Goal: Navigation & Orientation: Find specific page/section

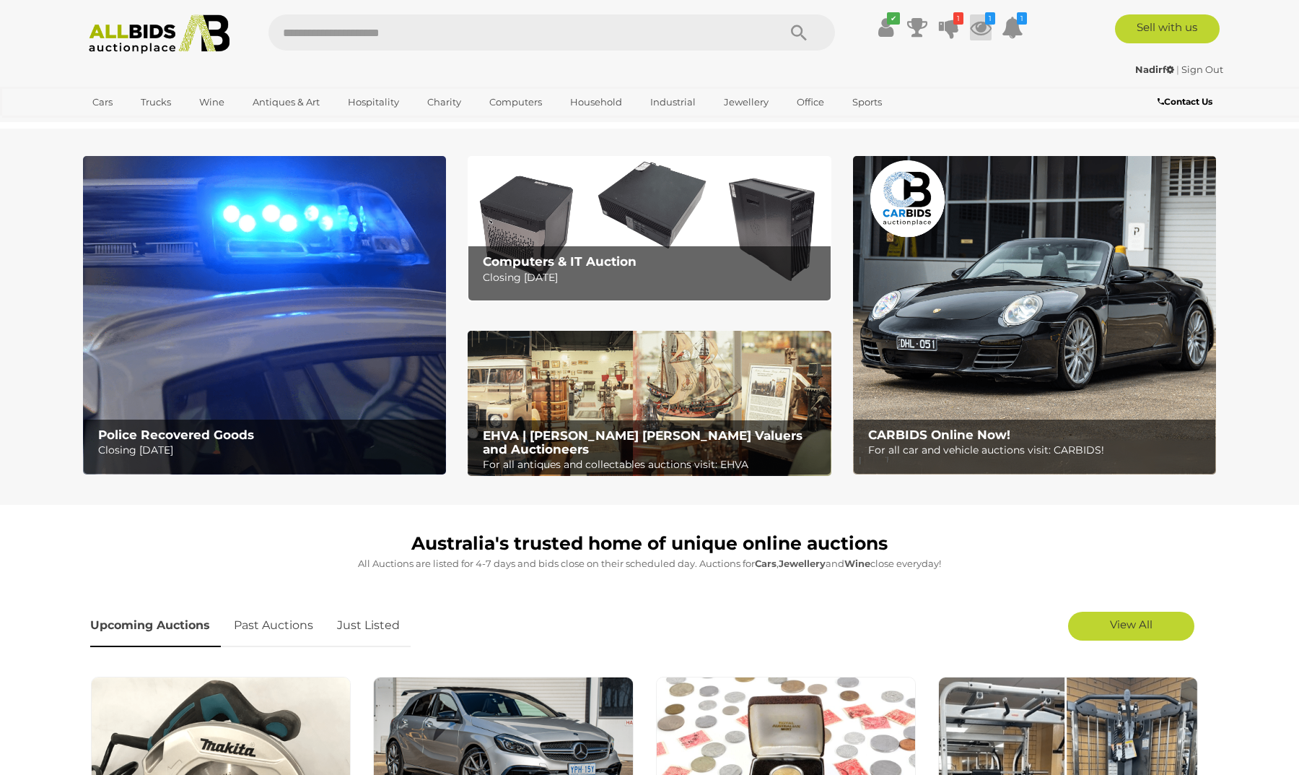
click at [976, 30] on icon at bounding box center [981, 27] width 22 height 26
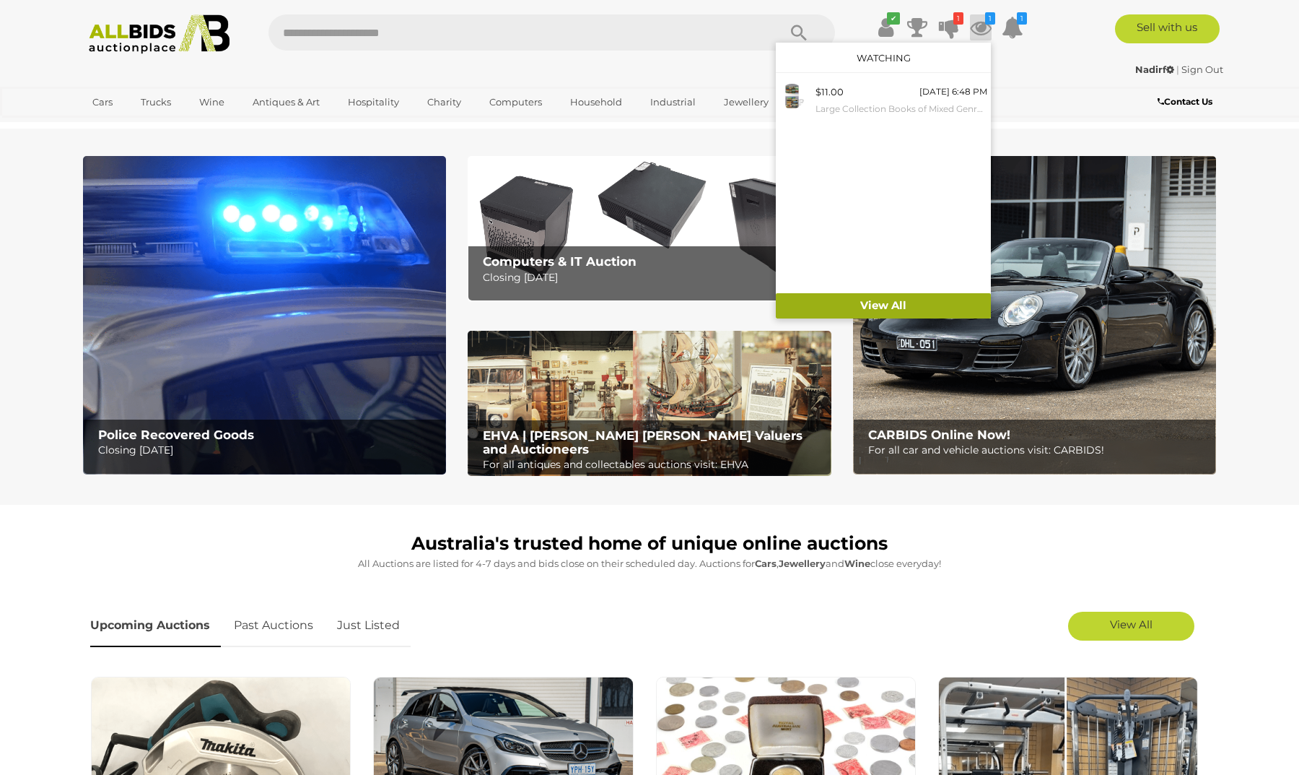
click at [877, 307] on link "View All" at bounding box center [883, 305] width 215 height 25
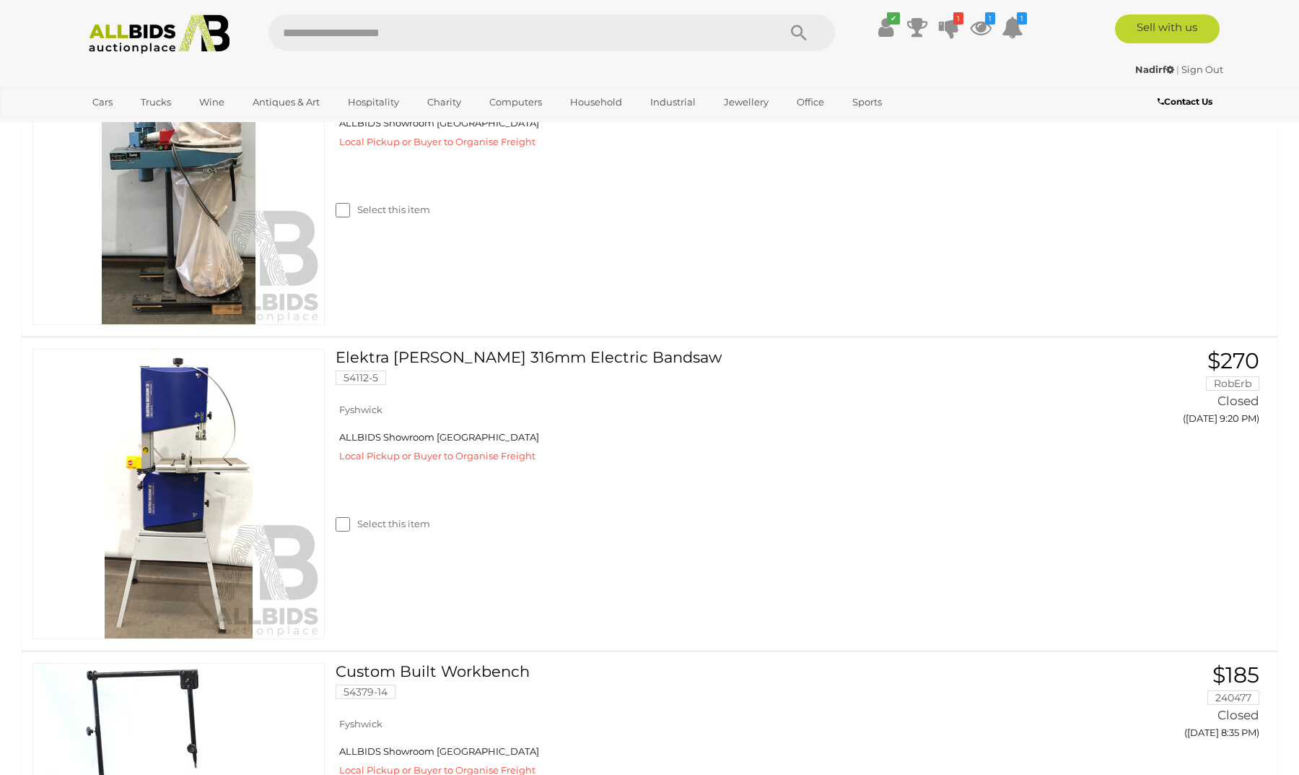
scroll to position [861, 0]
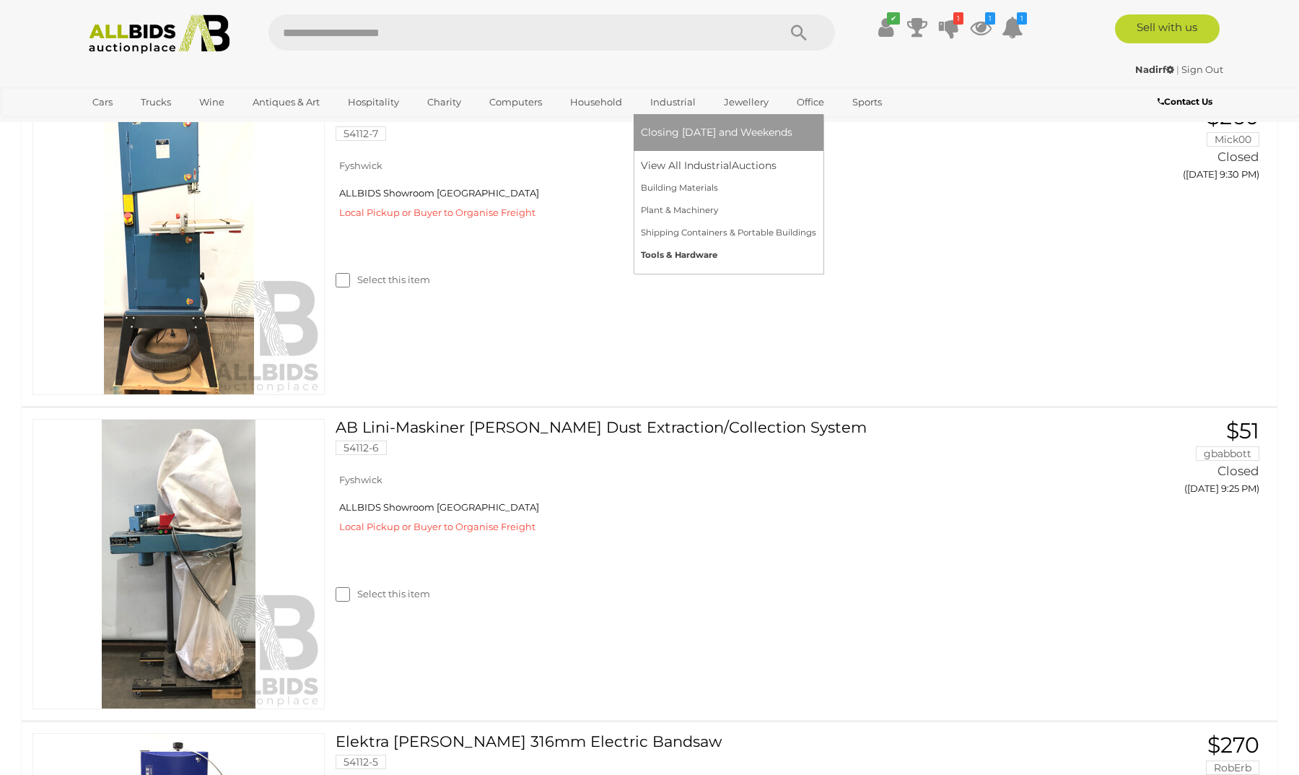
click at [673, 249] on link "Tools & Hardware" at bounding box center [728, 255] width 175 height 22
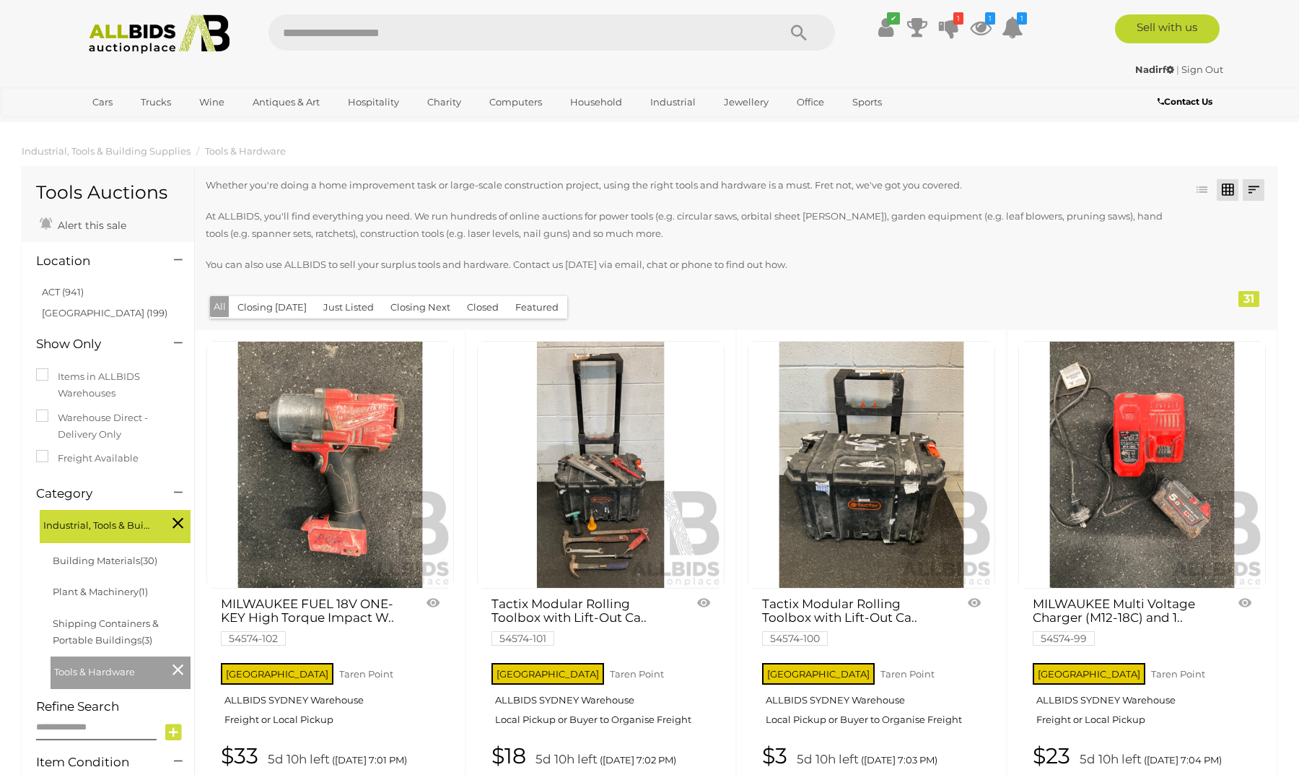
click at [1262, 187] on link at bounding box center [1254, 190] width 22 height 22
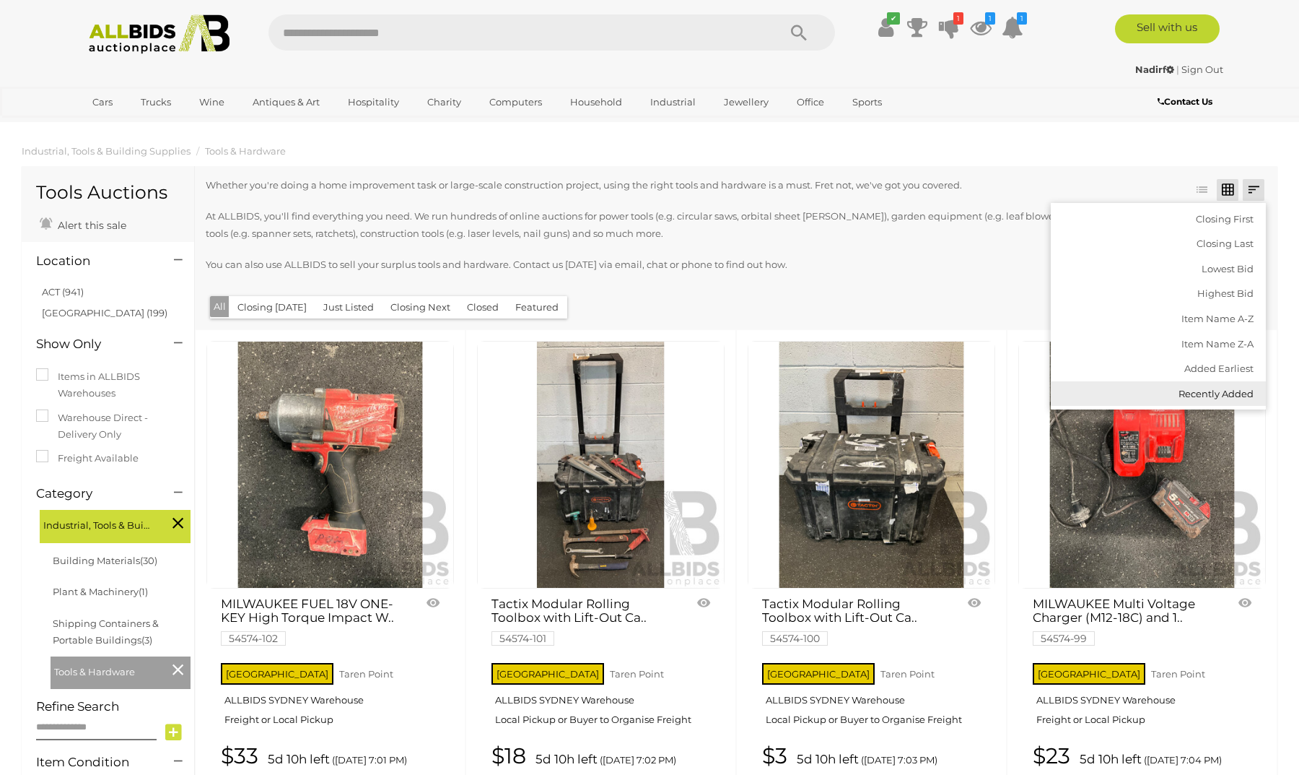
click at [1209, 385] on link "Recently Added" at bounding box center [1158, 393] width 215 height 25
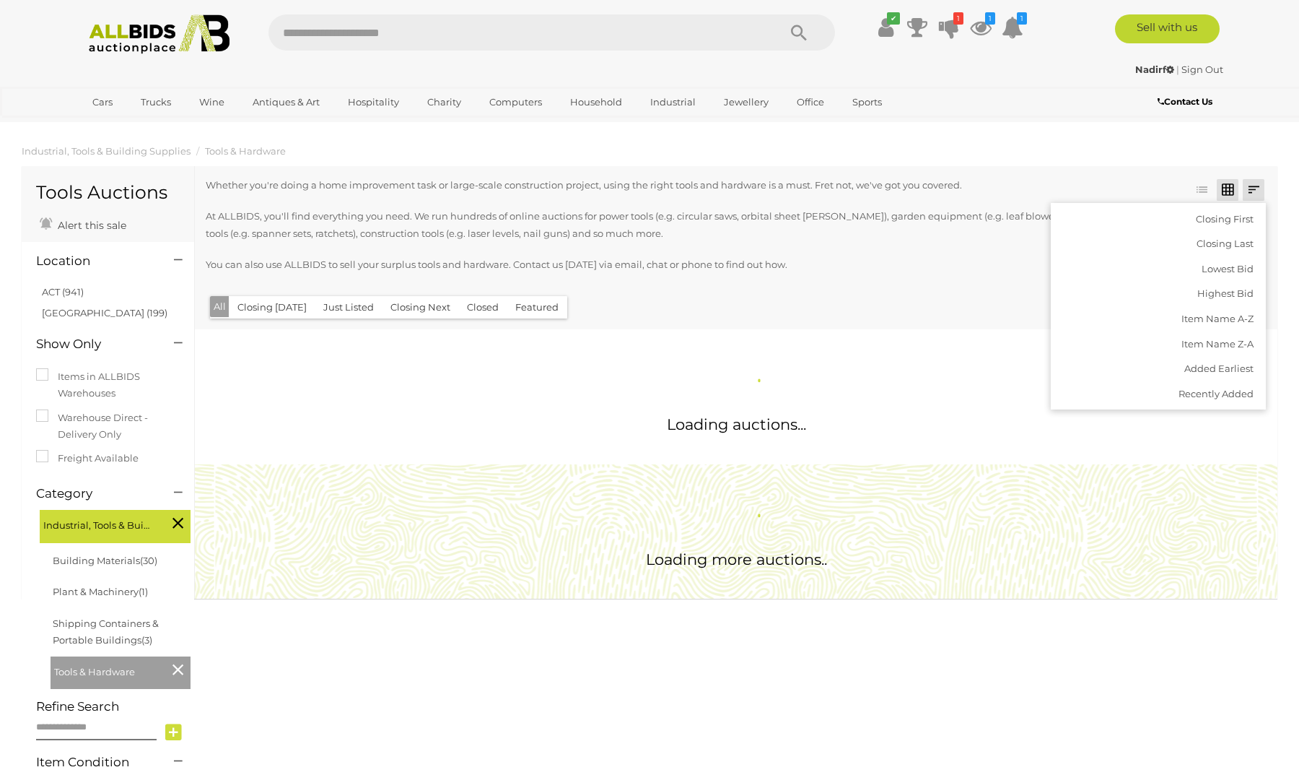
click at [1024, 261] on p "You can also use ALLBIDS to sell your surplus tools and hardware. Contact us to…" at bounding box center [687, 264] width 962 height 17
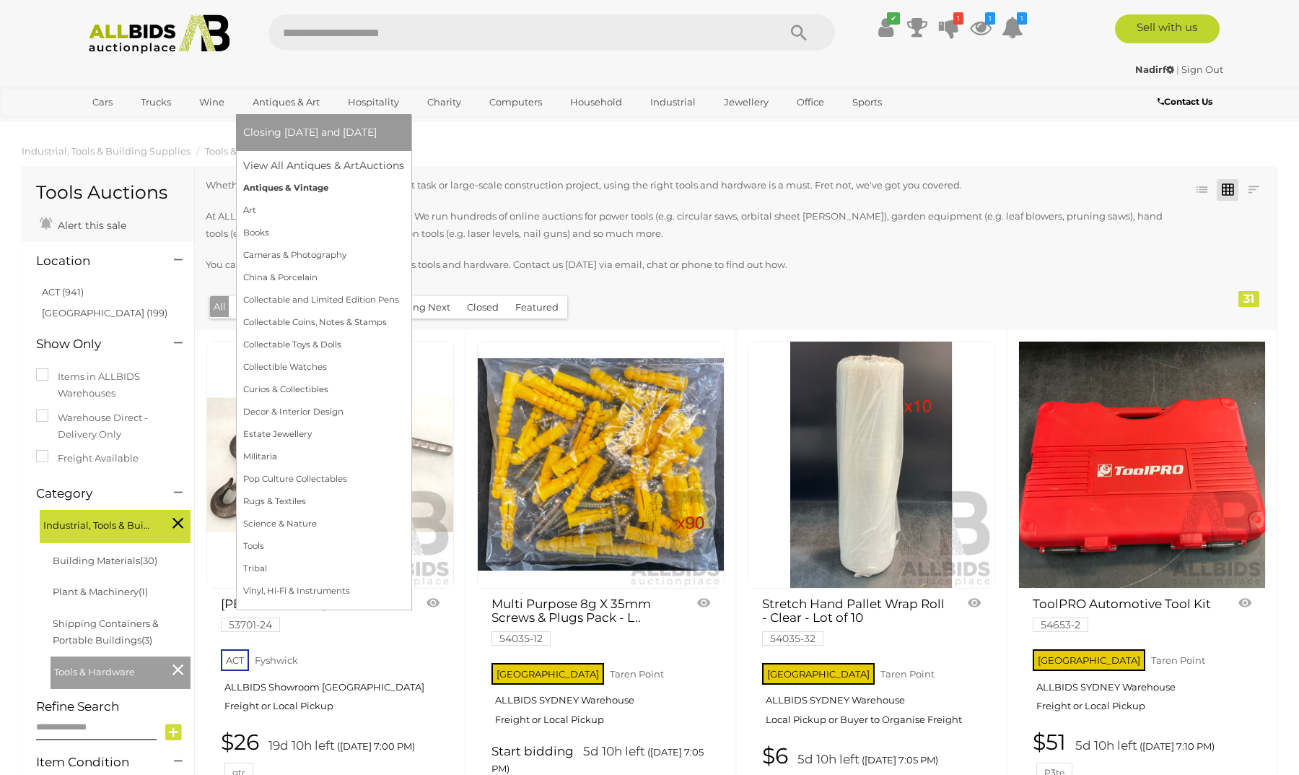
click at [302, 184] on link "Antiques & Vintage" at bounding box center [323, 188] width 161 height 22
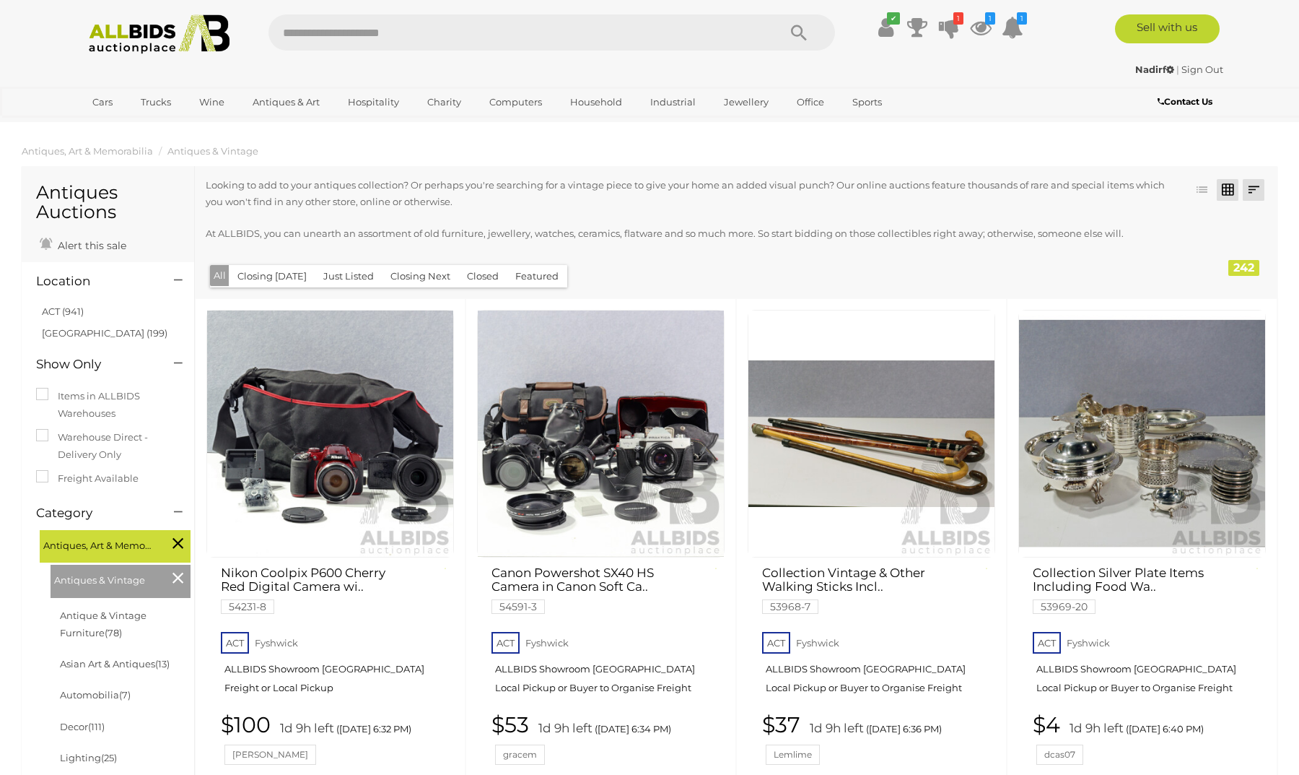
click at [1255, 193] on link at bounding box center [1254, 190] width 22 height 22
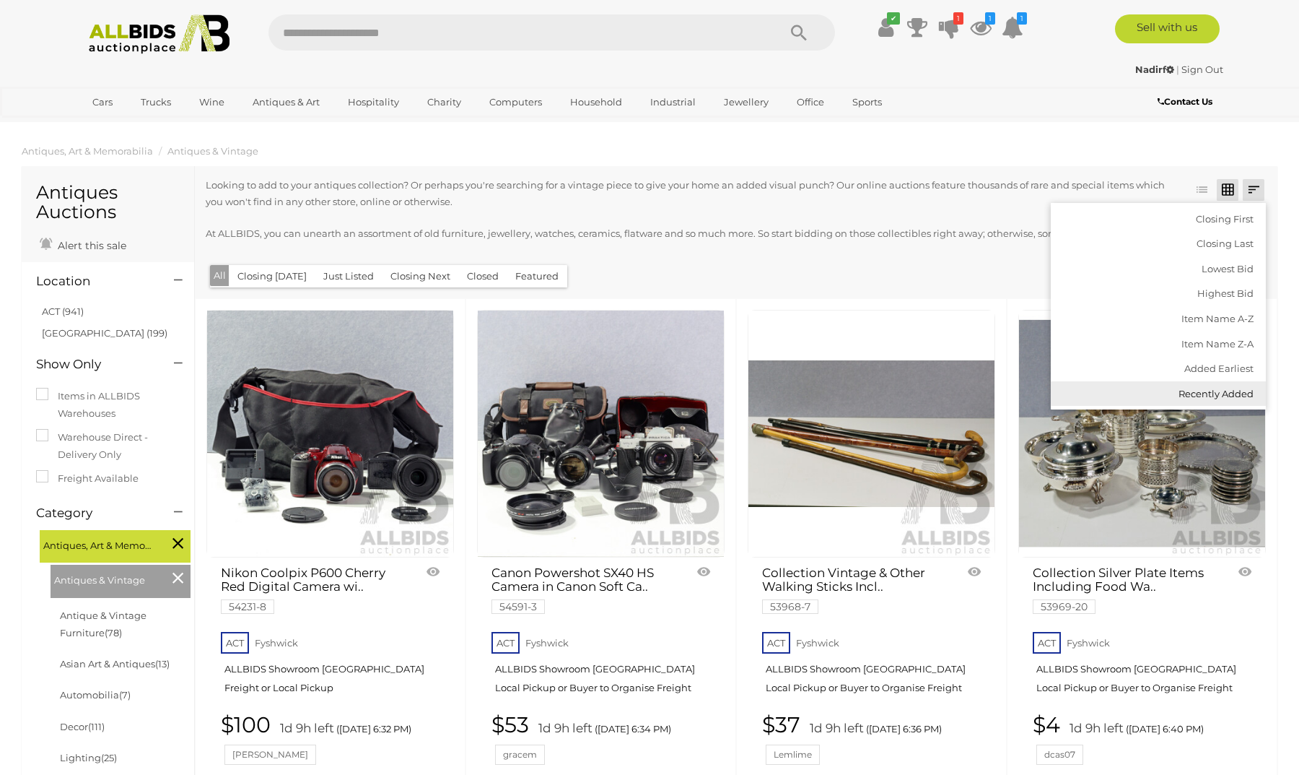
click at [1226, 391] on link "Recently Added" at bounding box center [1158, 393] width 215 height 25
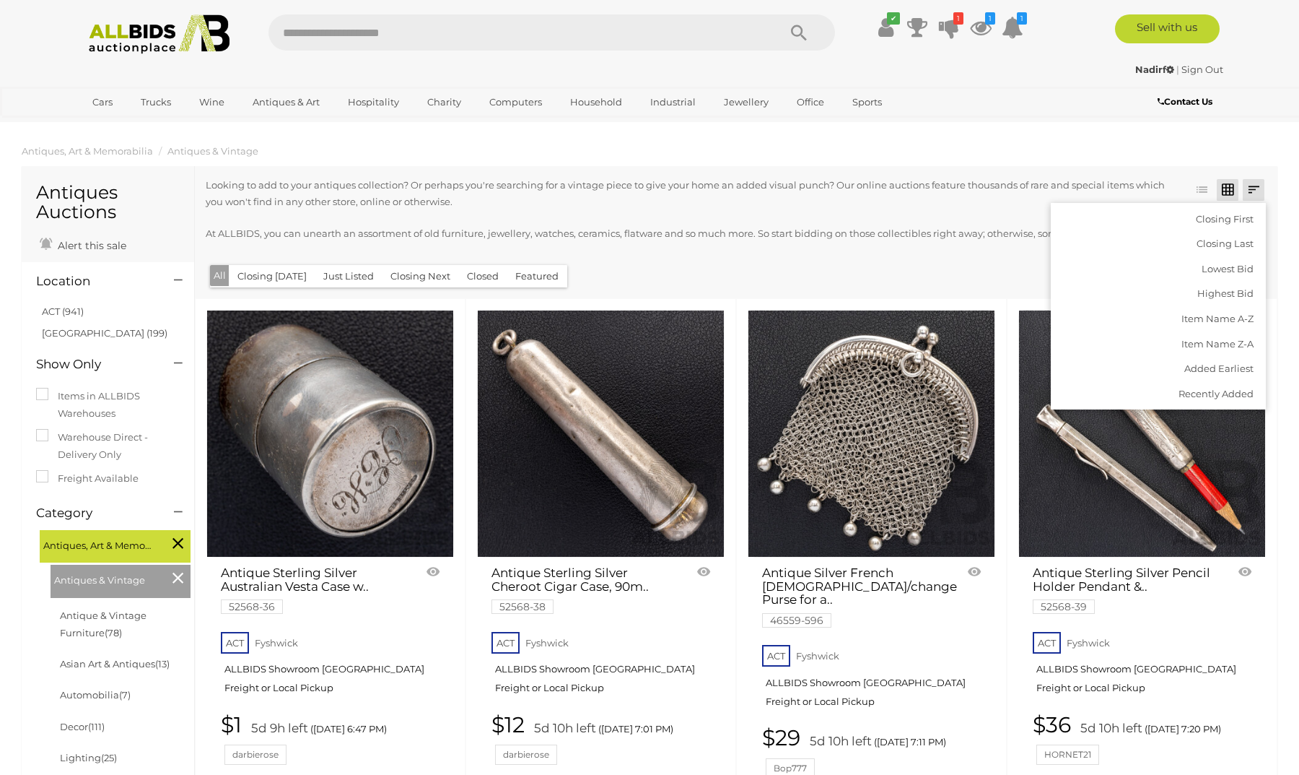
click at [858, 260] on div at bounding box center [692, 262] width 973 height 4
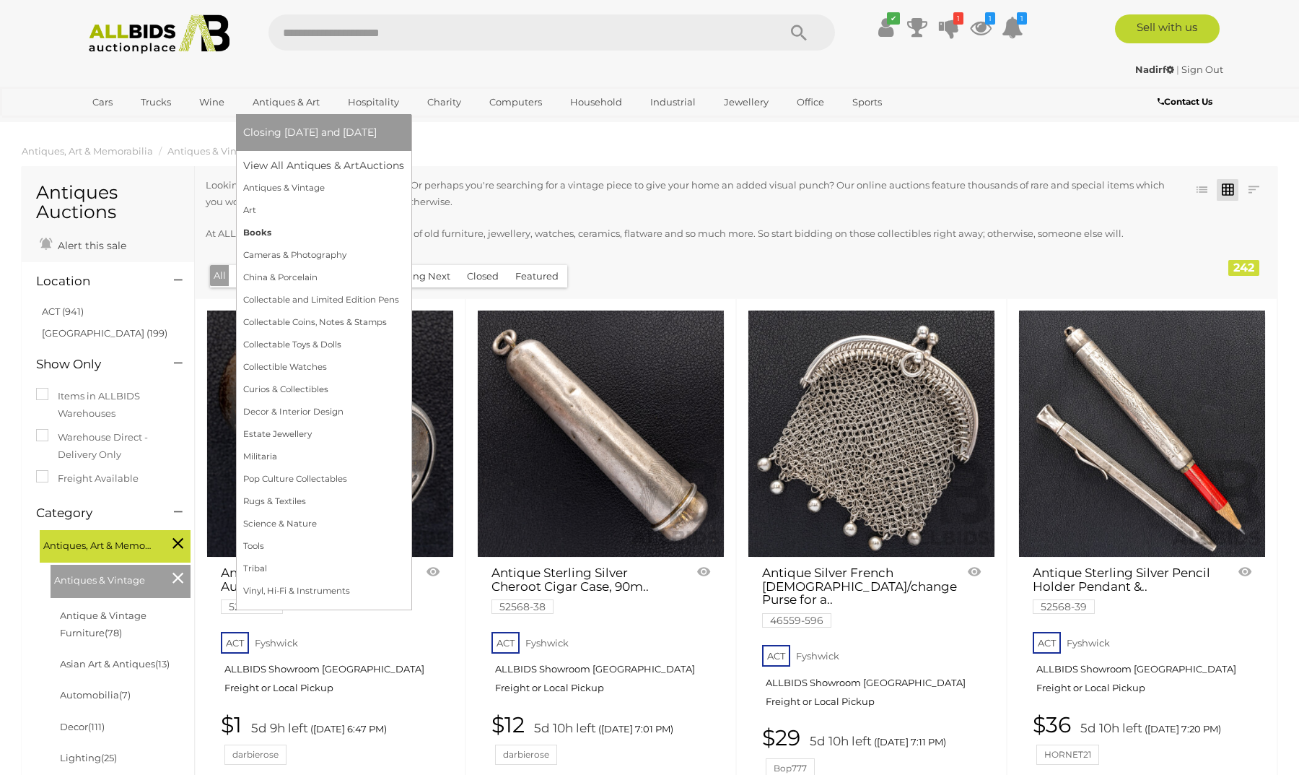
click at [264, 232] on link "Books" at bounding box center [323, 233] width 161 height 22
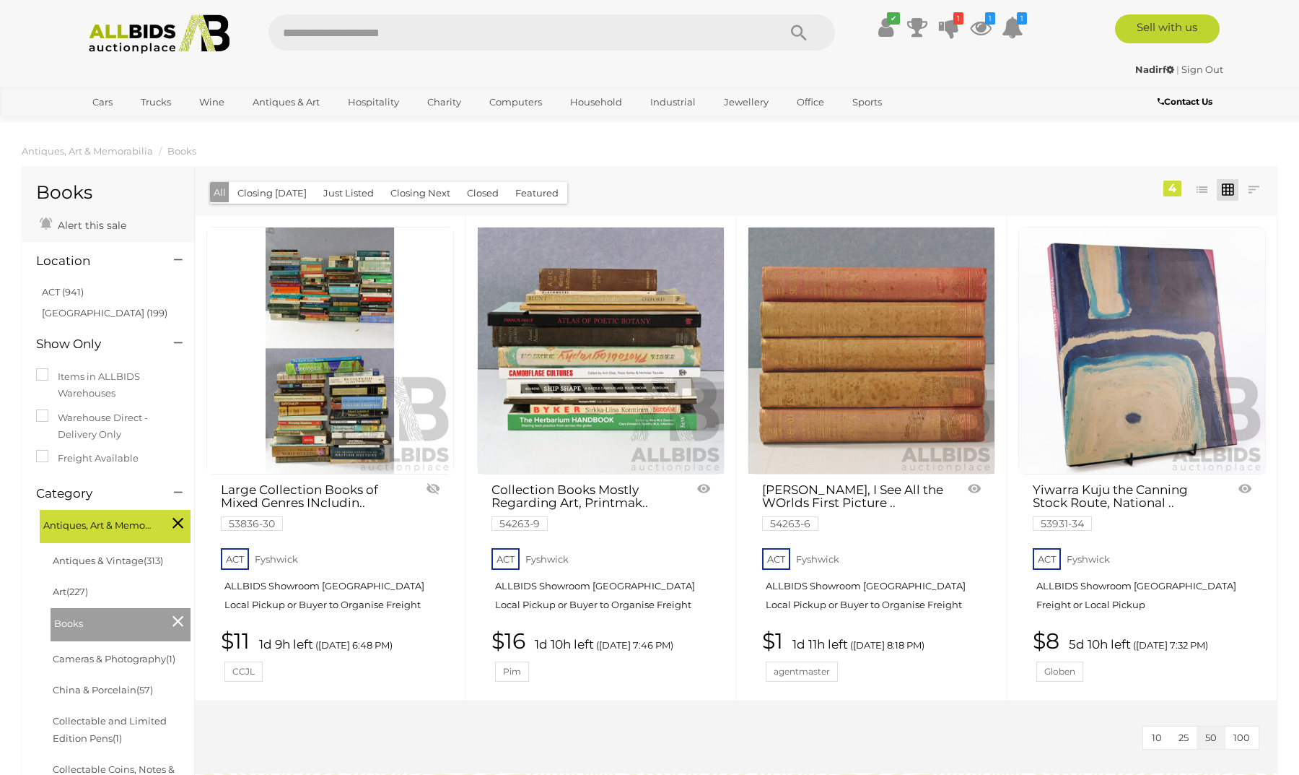
scroll to position [139, 0]
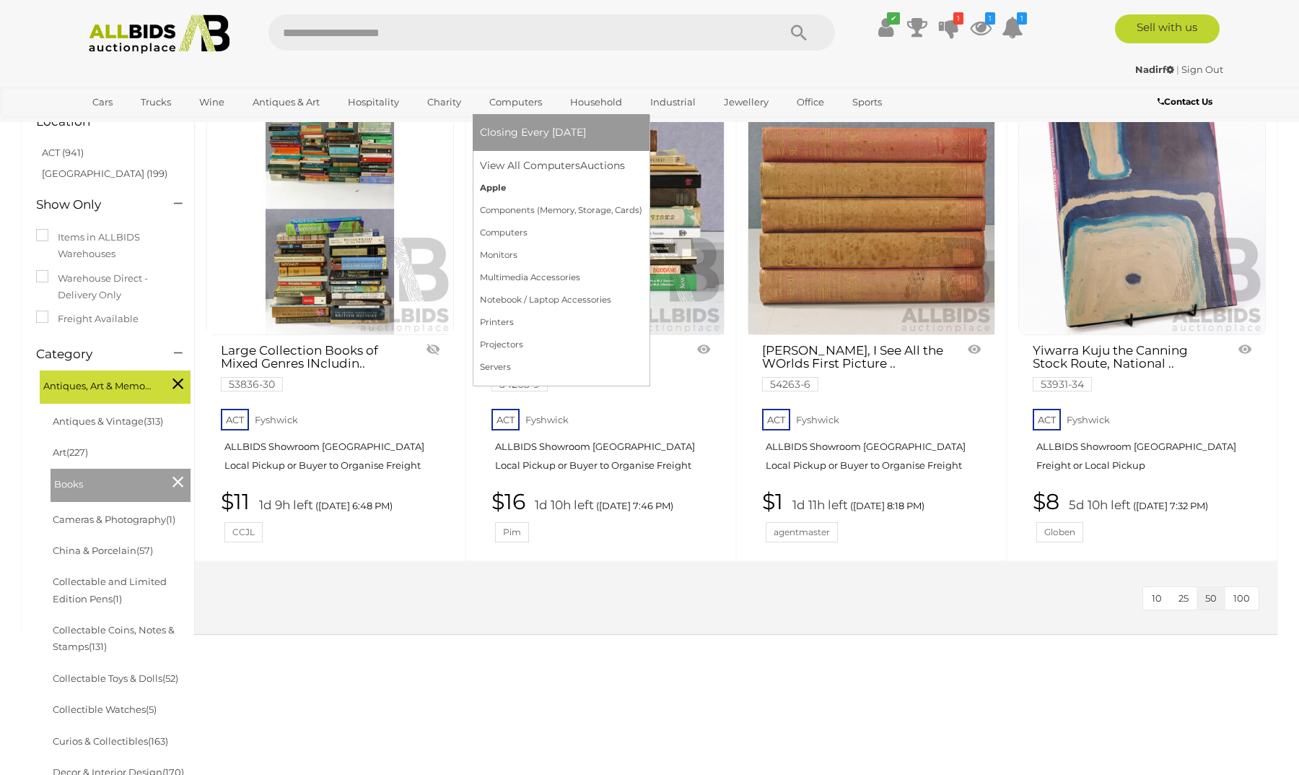
click at [491, 190] on link "Apple" at bounding box center [561, 188] width 162 height 22
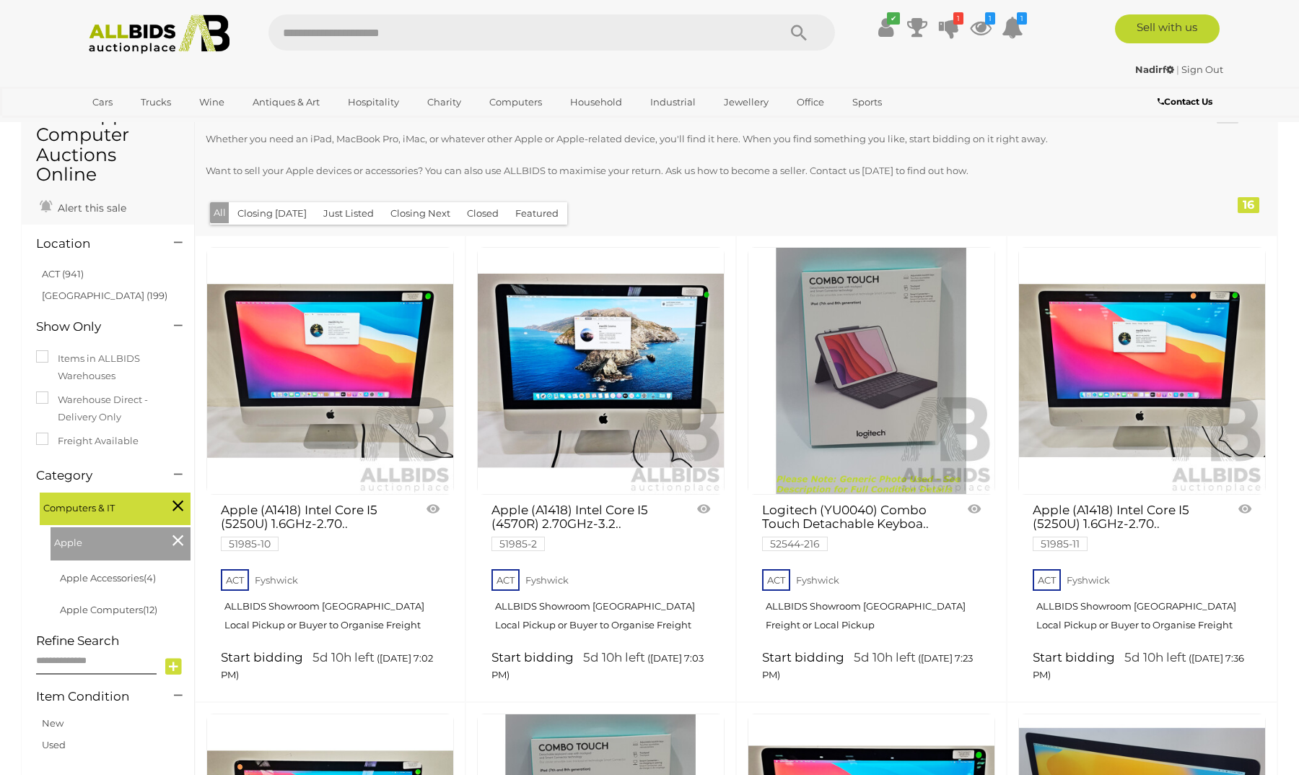
scroll to position [69, 0]
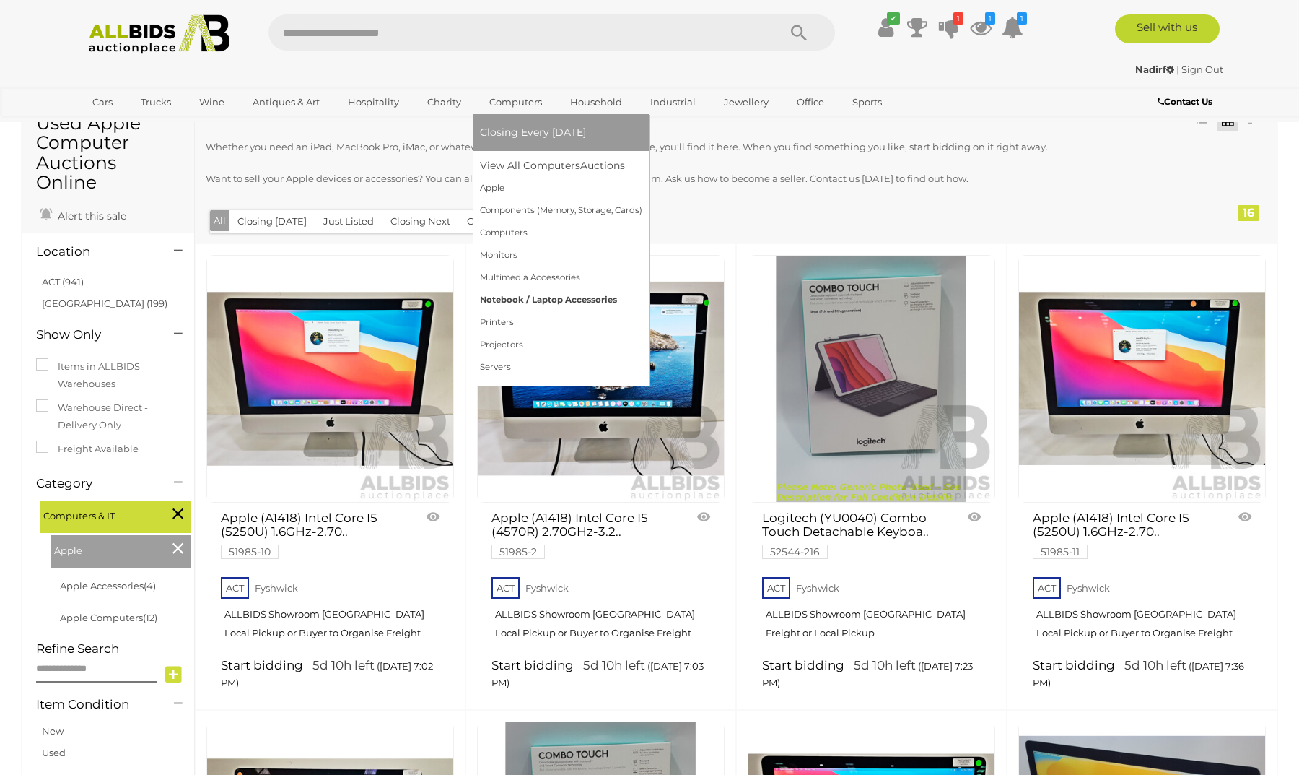
click at [518, 302] on link "Notebook / Laptop Accessories" at bounding box center [561, 300] width 162 height 22
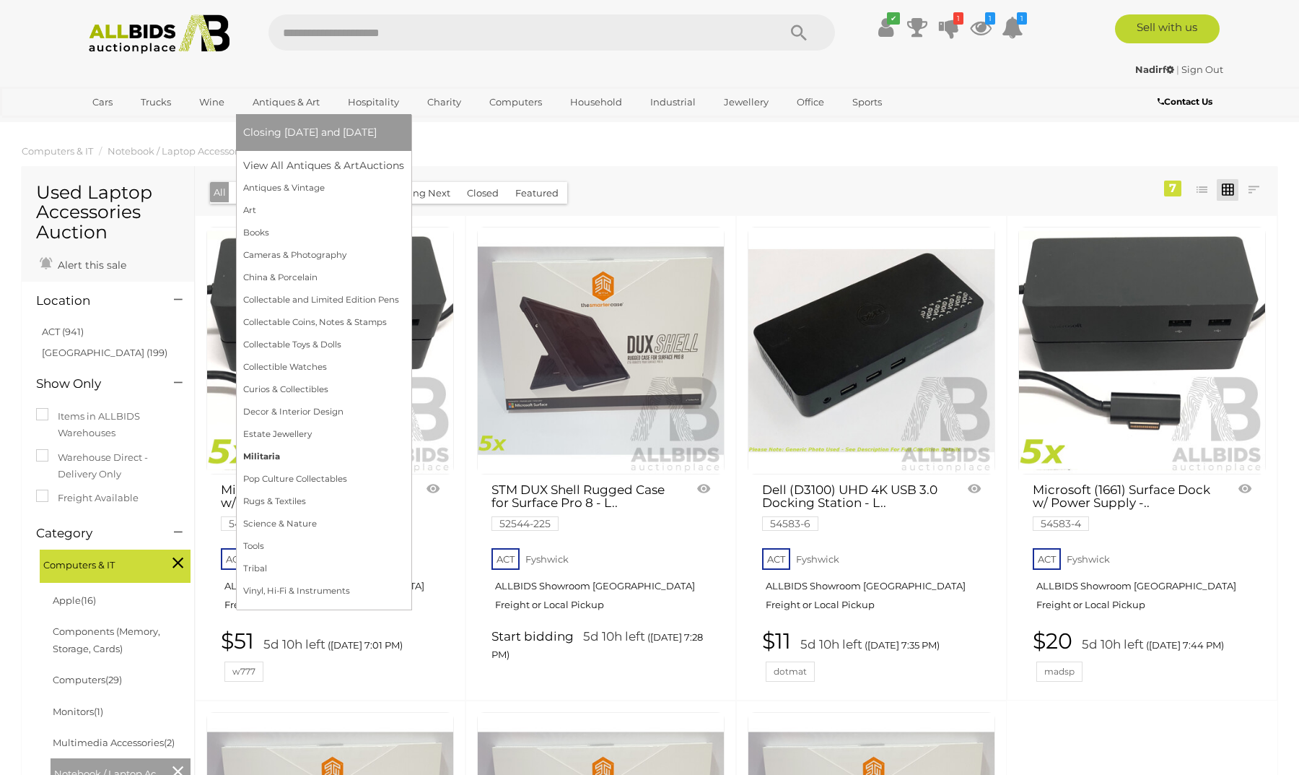
click at [261, 457] on link "Militaria" at bounding box center [323, 456] width 161 height 22
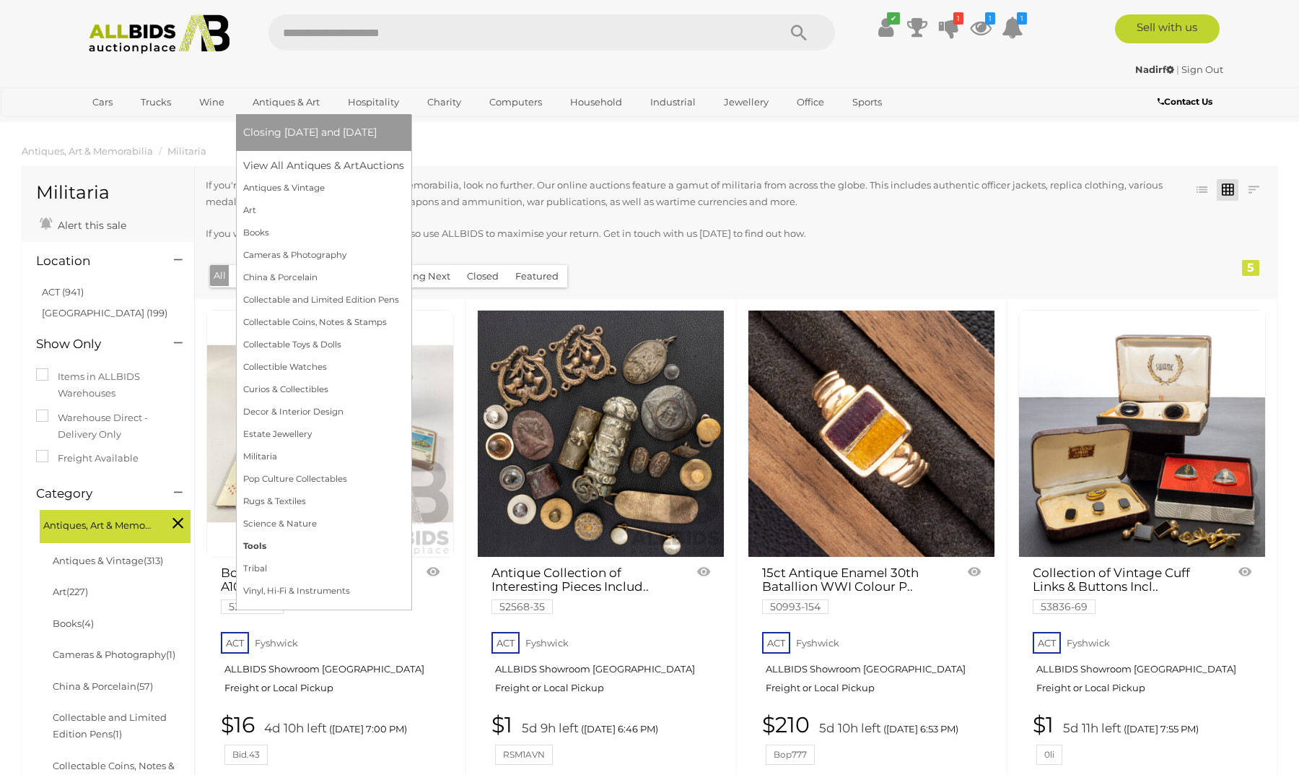
click at [274, 543] on link "Tools" at bounding box center [323, 546] width 161 height 22
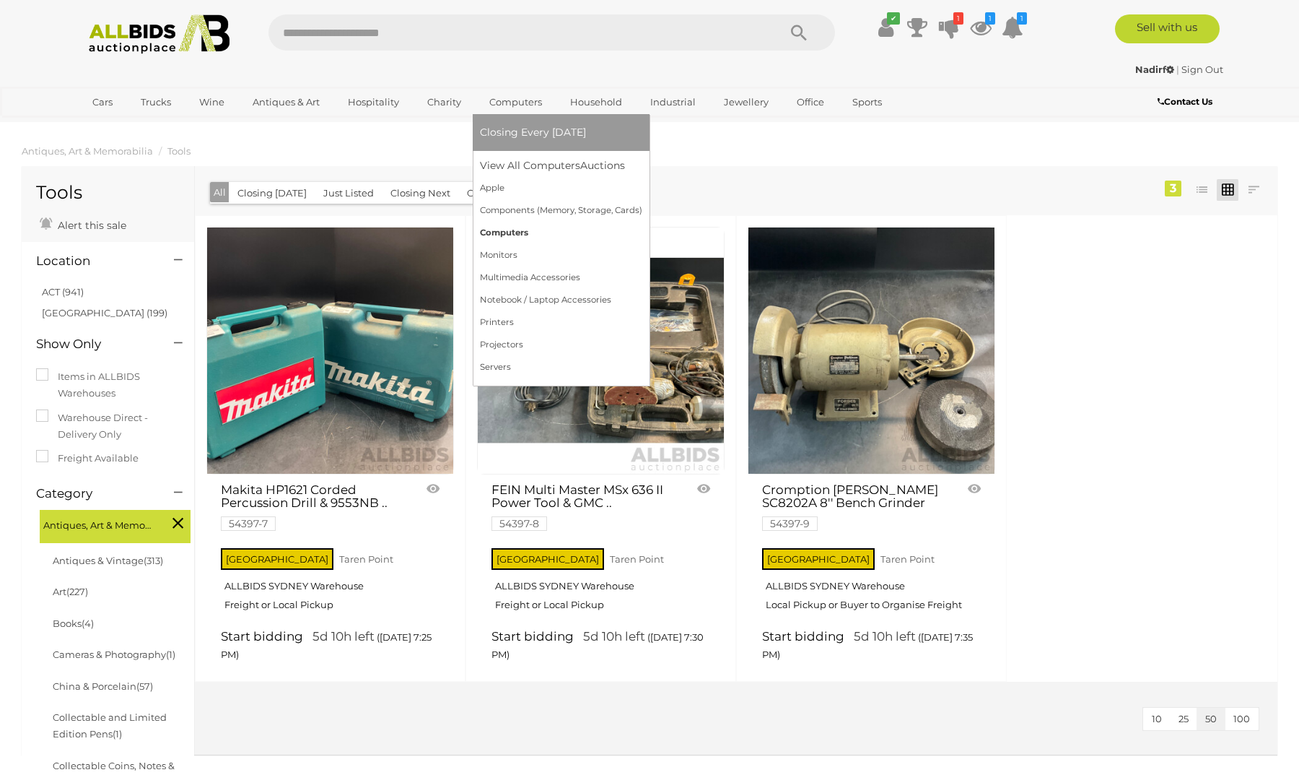
click at [515, 230] on link "Computers" at bounding box center [561, 233] width 162 height 22
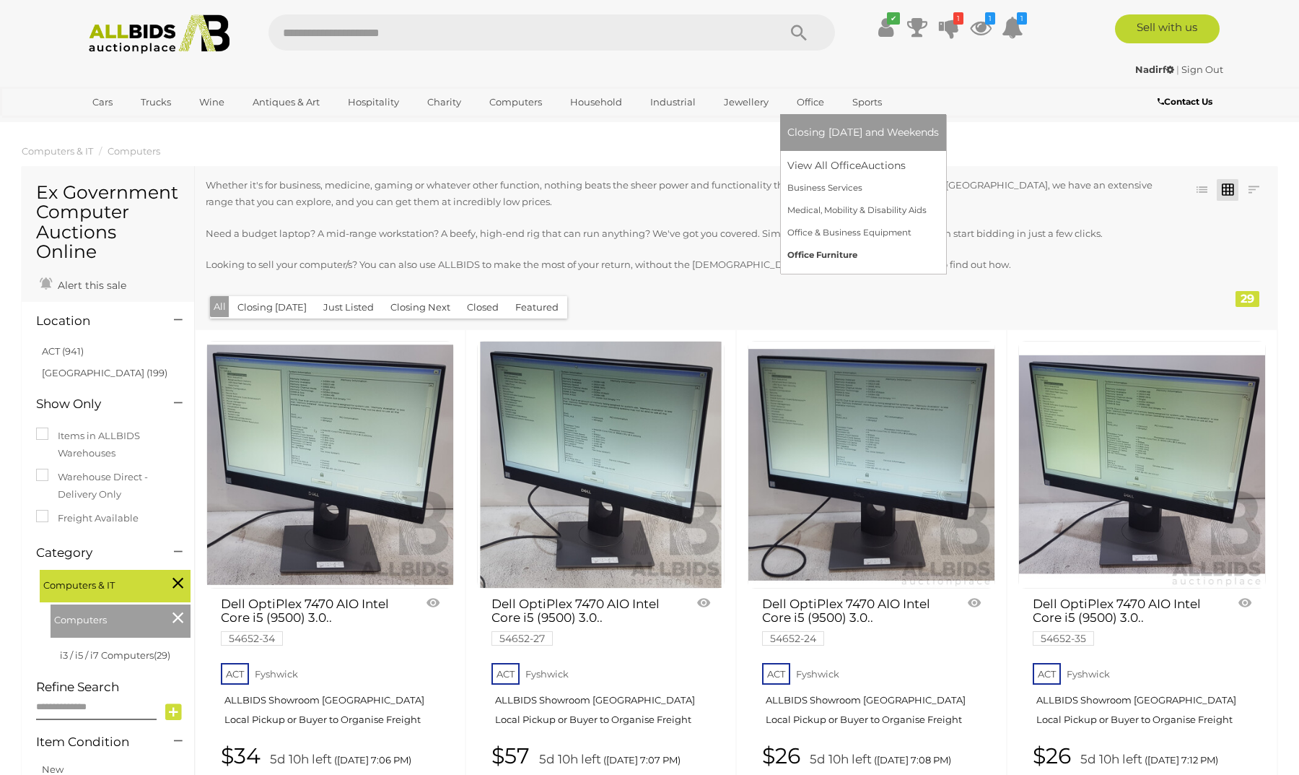
click at [823, 252] on link "Office Furniture" at bounding box center [864, 255] width 152 height 22
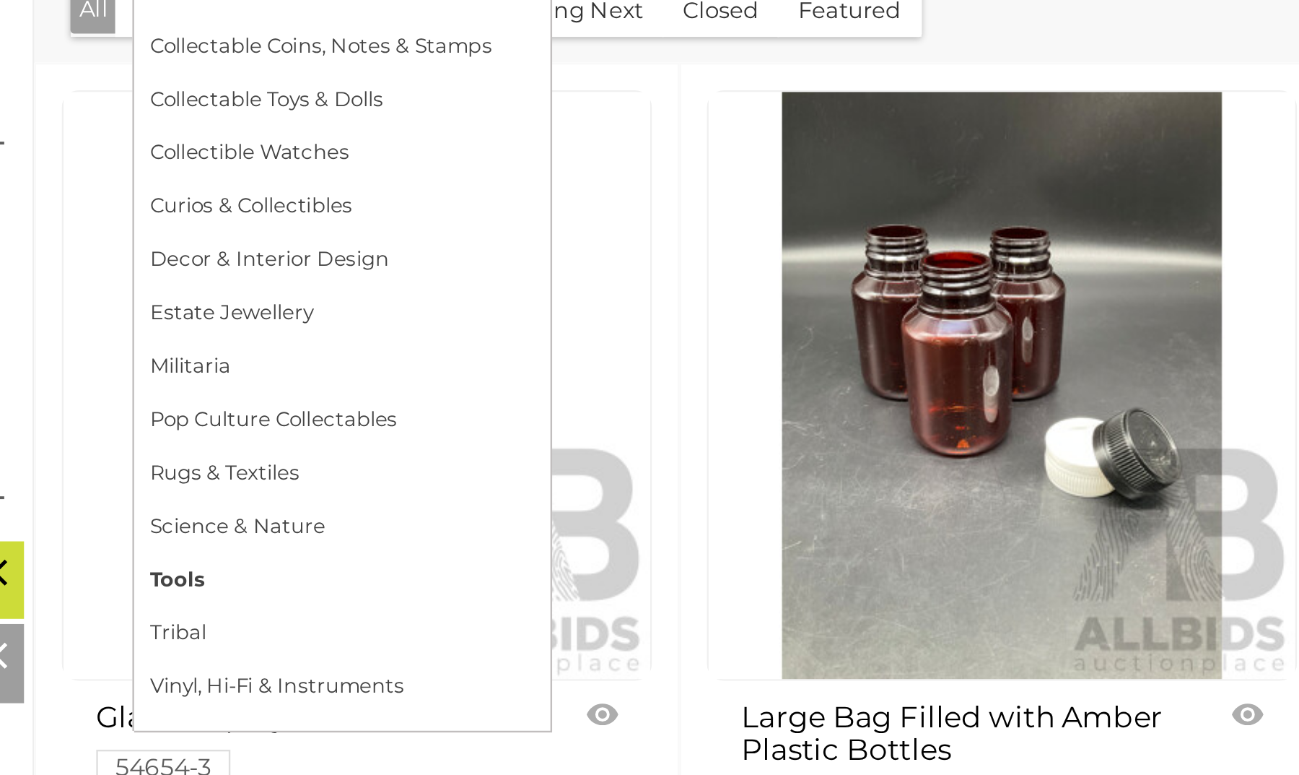
click at [243, 535] on link "Tools" at bounding box center [323, 546] width 161 height 22
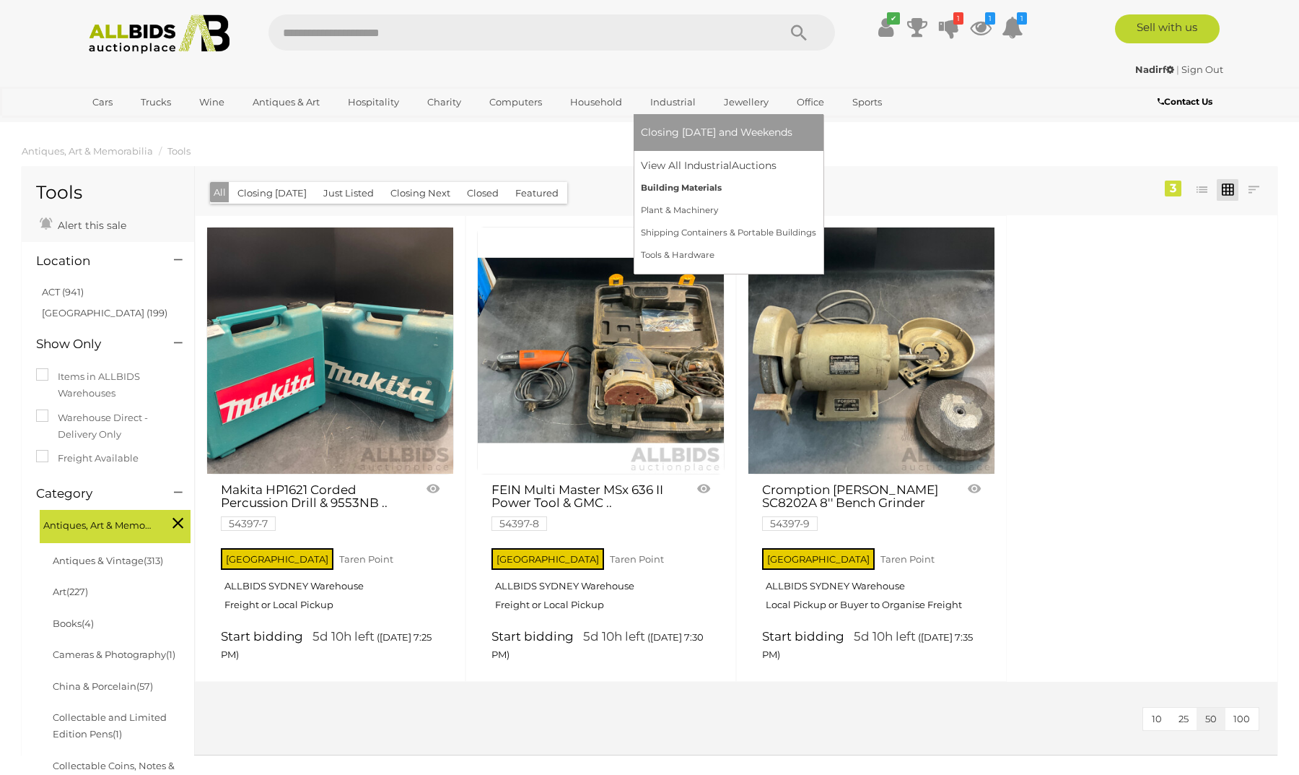
click at [700, 183] on link "Building Materials" at bounding box center [728, 188] width 175 height 22
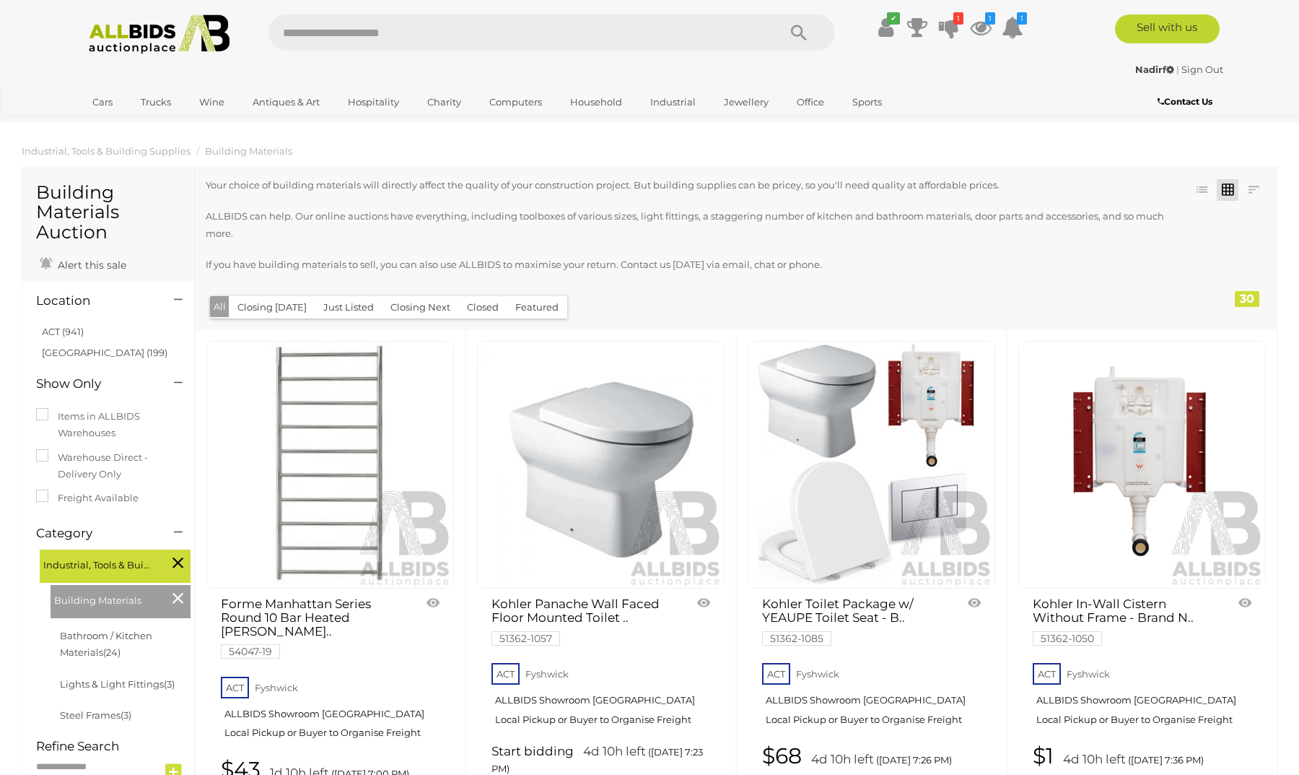
click at [196, 40] on img at bounding box center [159, 34] width 157 height 40
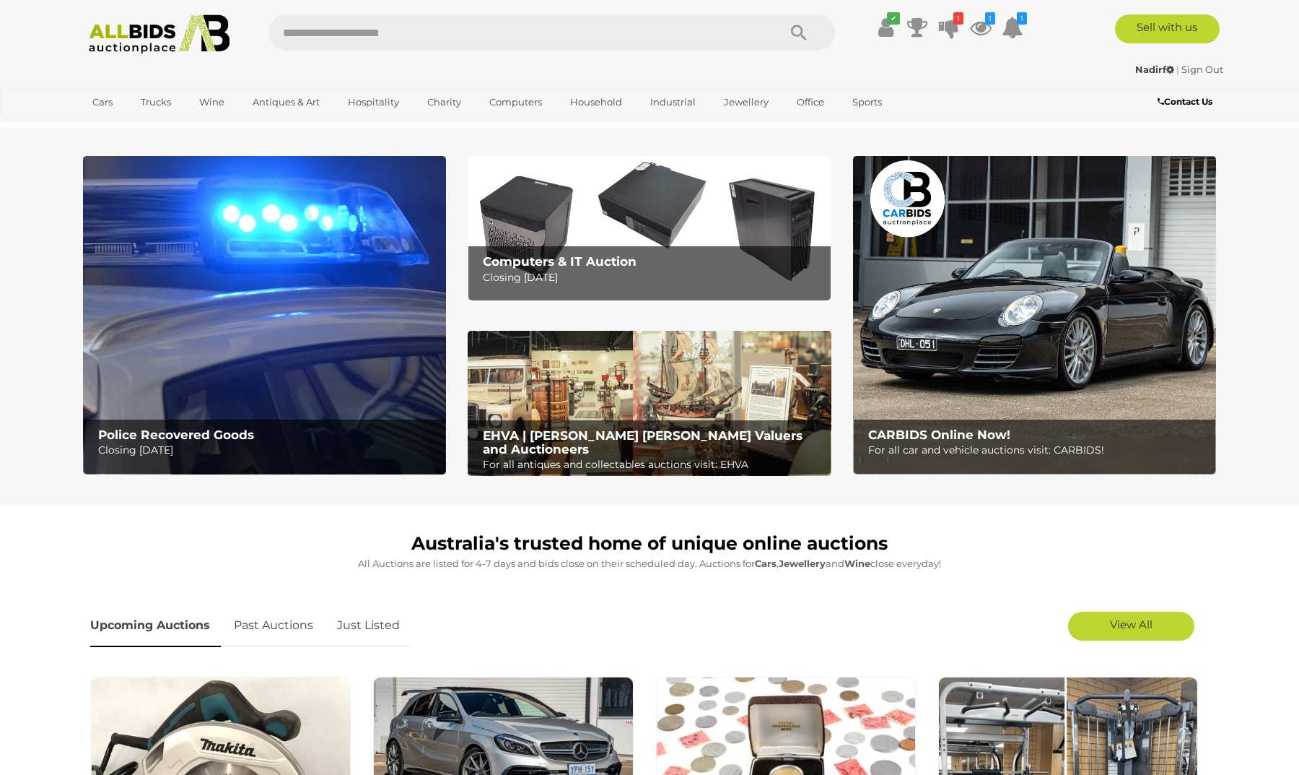
click at [279, 462] on div "Police Recovered Goods Closing Tuesday 16th September" at bounding box center [268, 443] width 354 height 48
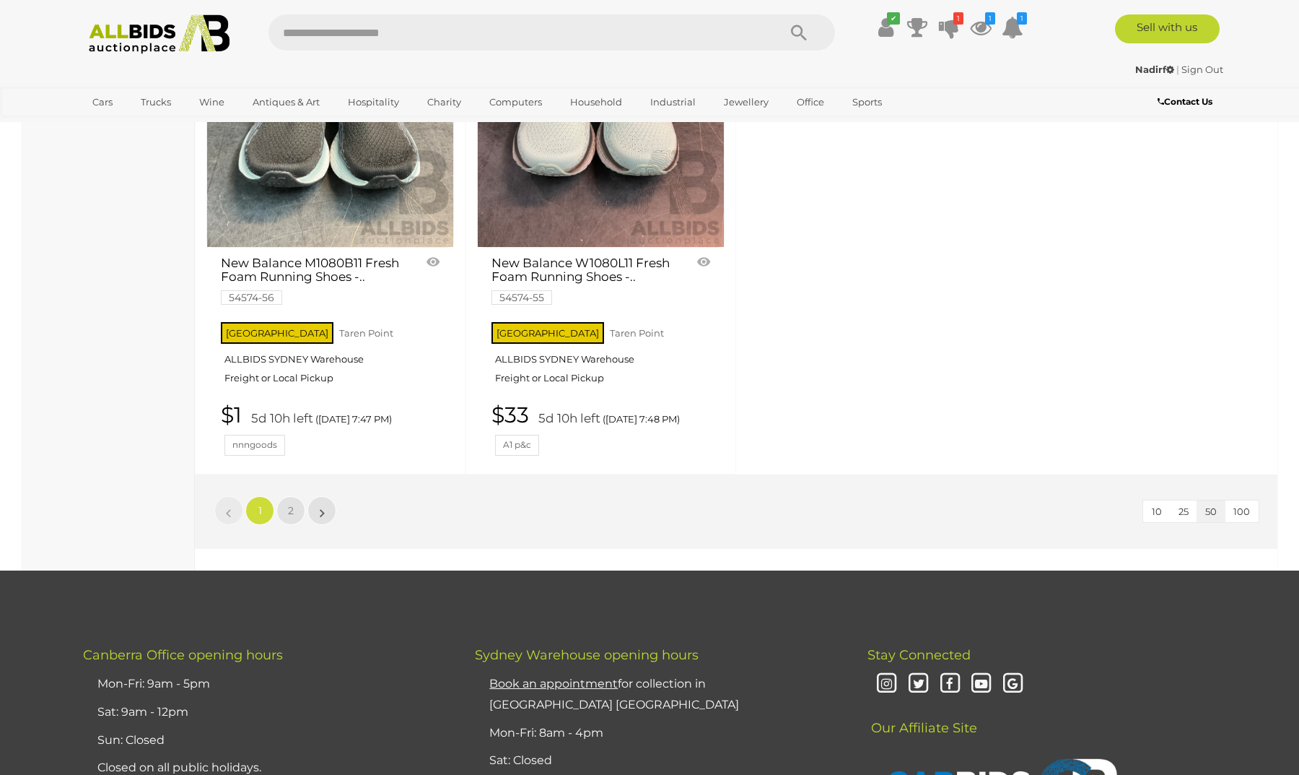
scroll to position [6198, 0]
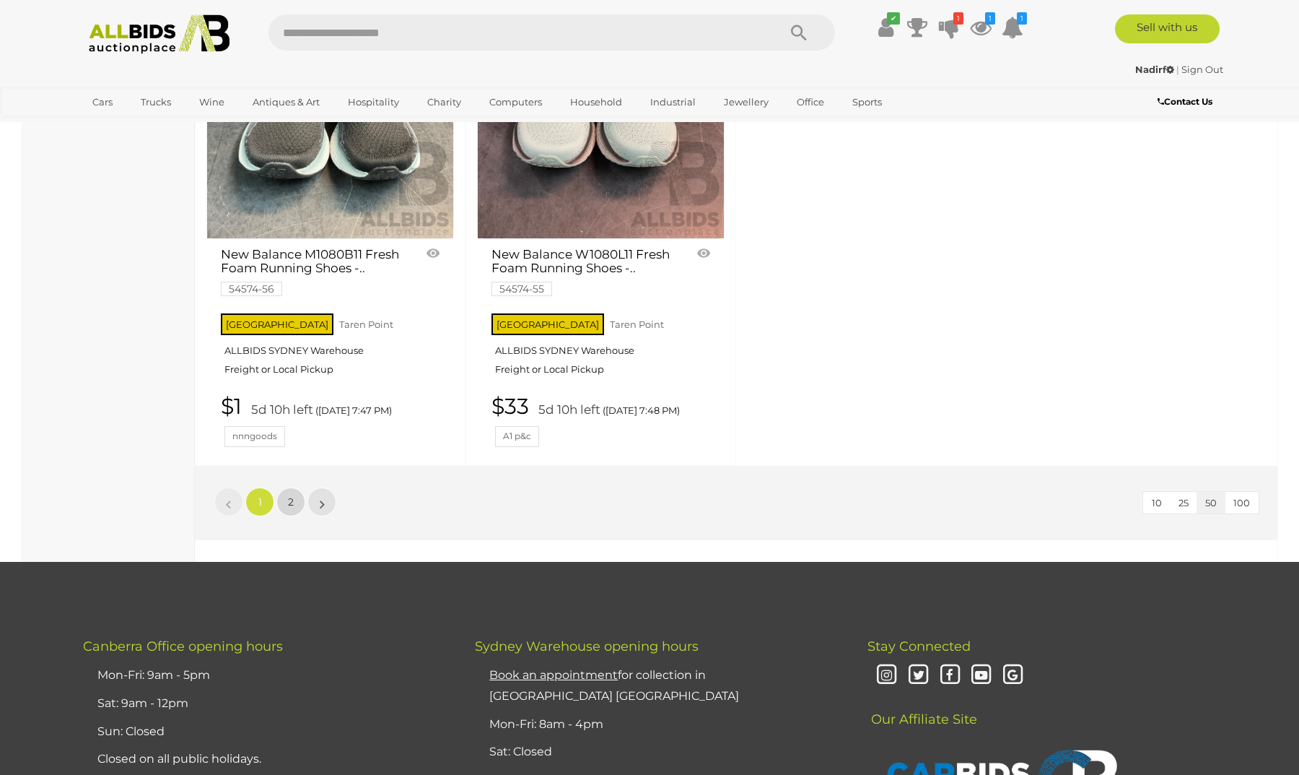
click at [288, 495] on span "2" at bounding box center [291, 501] width 6 height 13
